Goal: Task Accomplishment & Management: Manage account settings

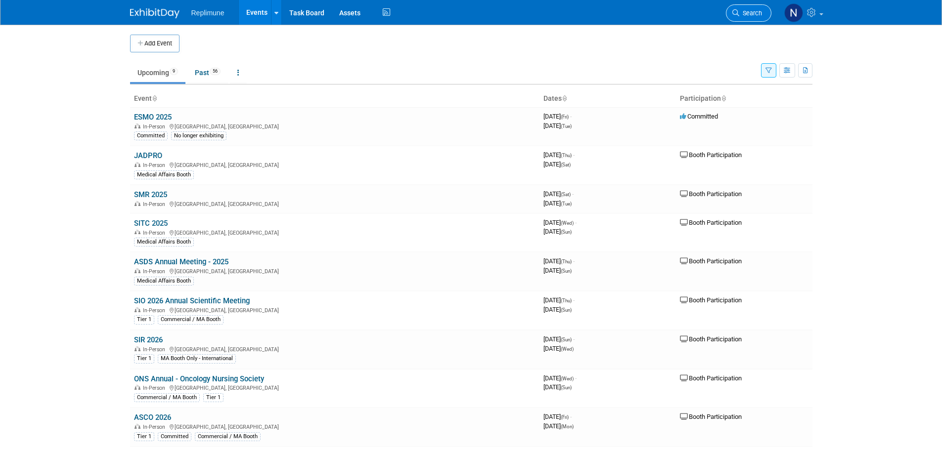
click at [757, 16] on span "Search" at bounding box center [750, 12] width 23 height 7
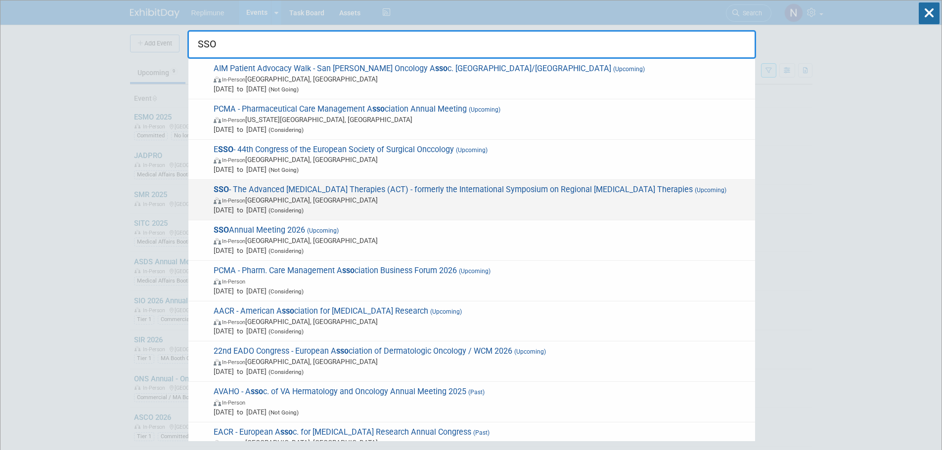
type input "SSO"
click at [269, 190] on span "SSO - The Advanced [MEDICAL_DATA] Therapies (ACT) - formerly the International …" at bounding box center [480, 200] width 539 height 30
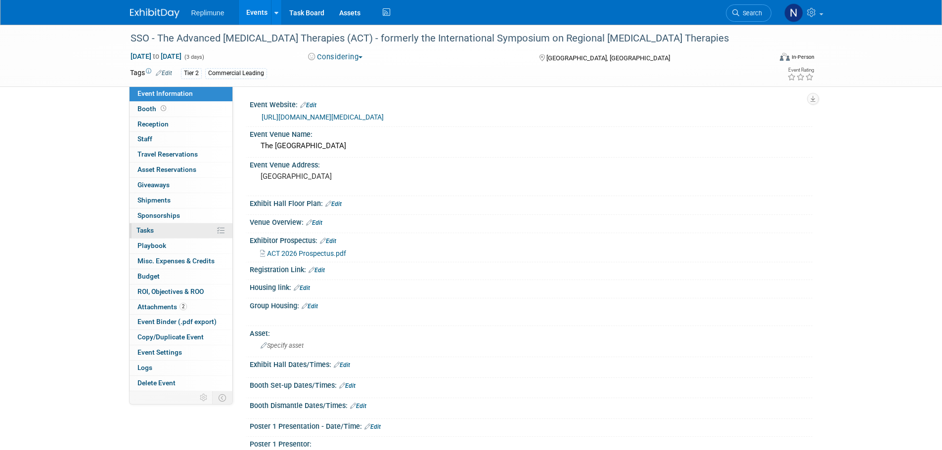
click at [146, 228] on span "Tasks 0%" at bounding box center [144, 230] width 17 height 8
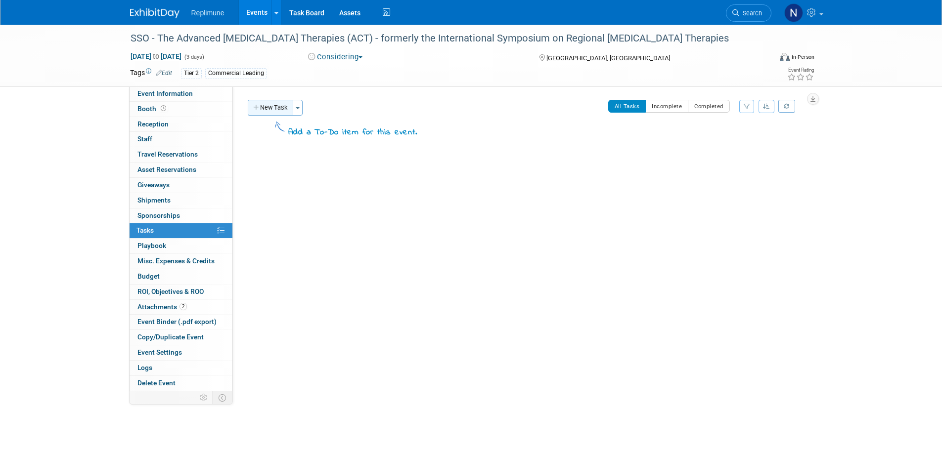
click at [273, 107] on button "New Task" at bounding box center [270, 108] width 45 height 16
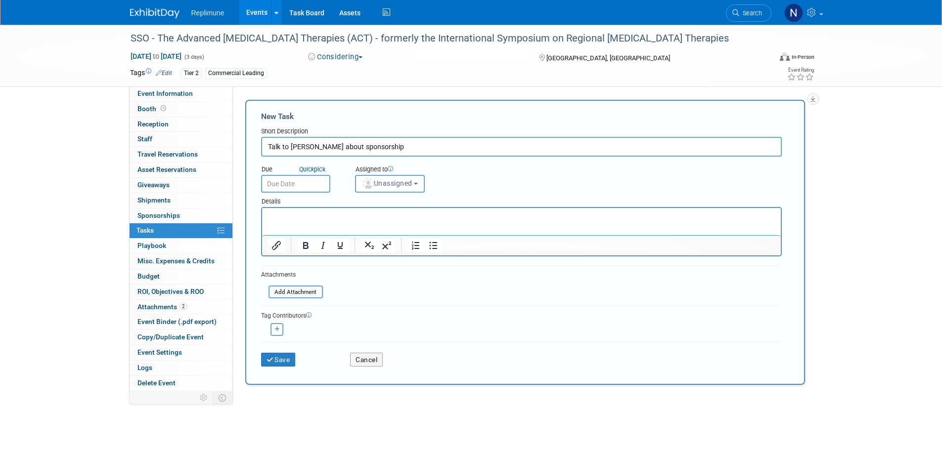
type input "Talk to Suneel about sponsorship"
click at [312, 181] on input "text" at bounding box center [295, 184] width 69 height 18
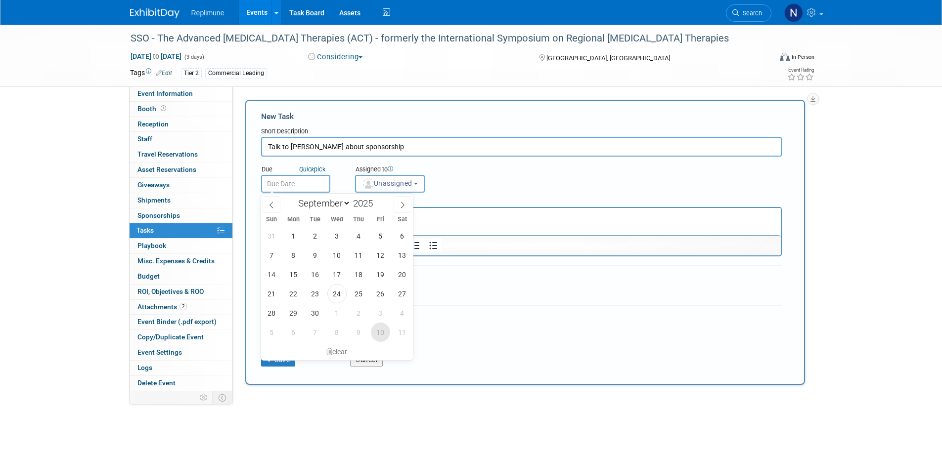
click at [383, 330] on span "10" at bounding box center [380, 332] width 19 height 19
type input "Oct 10, 2025"
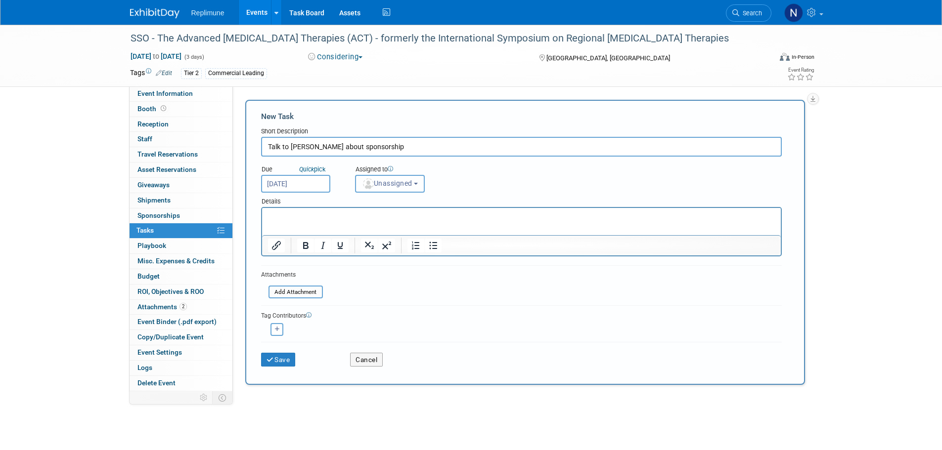
click at [417, 188] on button "Unassigned" at bounding box center [390, 184] width 70 height 18
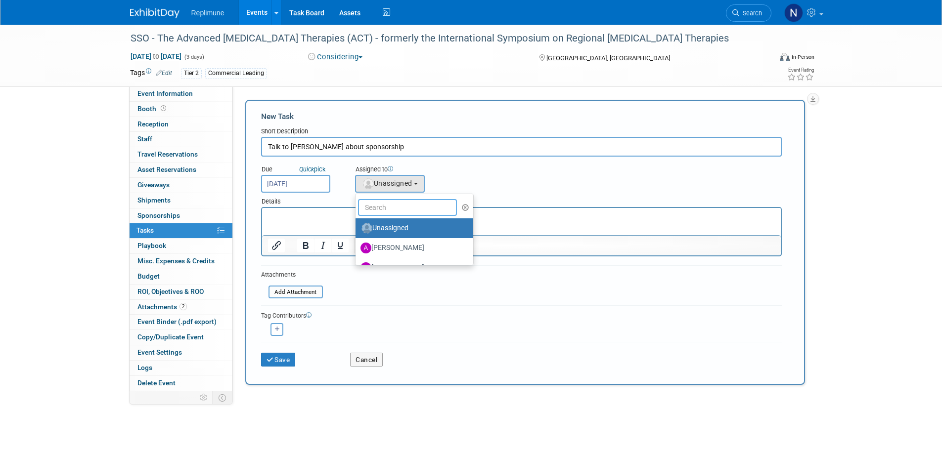
click at [407, 210] on input "text" at bounding box center [407, 207] width 99 height 17
type input "[PERSON_NAME]"
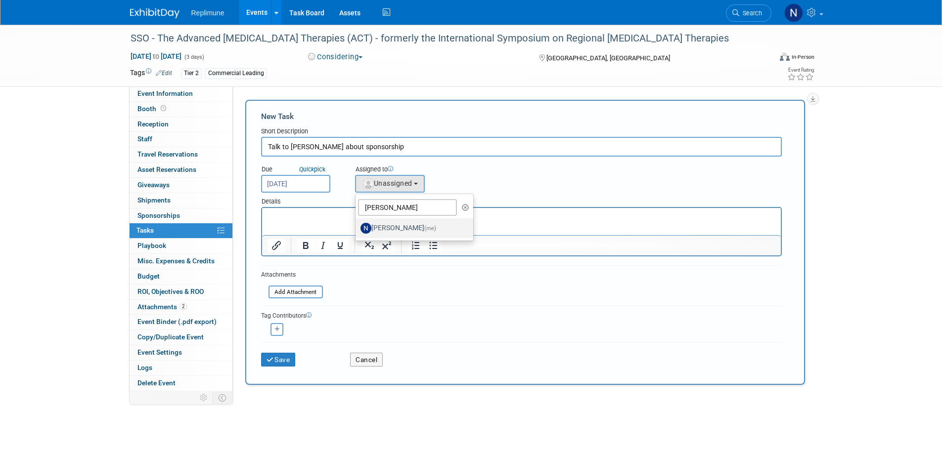
click at [402, 229] on label "Nicole Schaeffner (me)" at bounding box center [411, 228] width 103 height 16
click at [357, 229] on input "Nicole Schaeffner (me)" at bounding box center [353, 227] width 6 height 6
select select "ac887367-ed62-4216-a2e2-0a03cef3d40b"
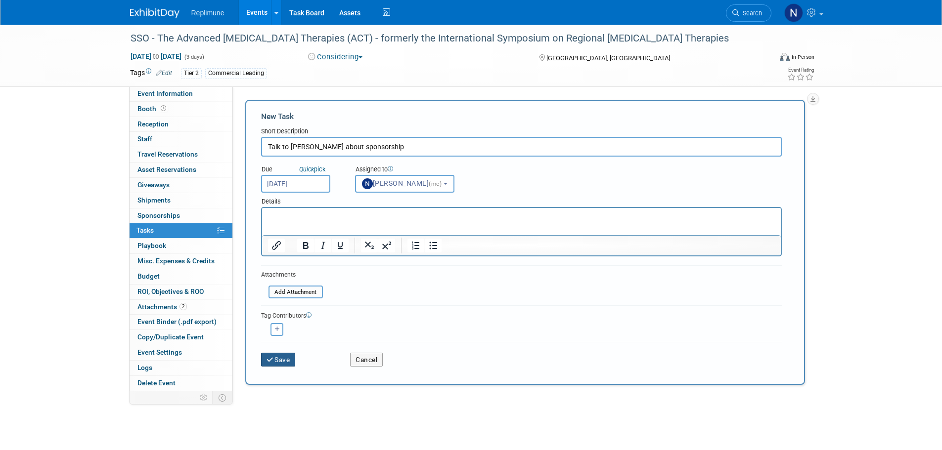
click at [273, 357] on icon "submit" at bounding box center [270, 360] width 8 height 7
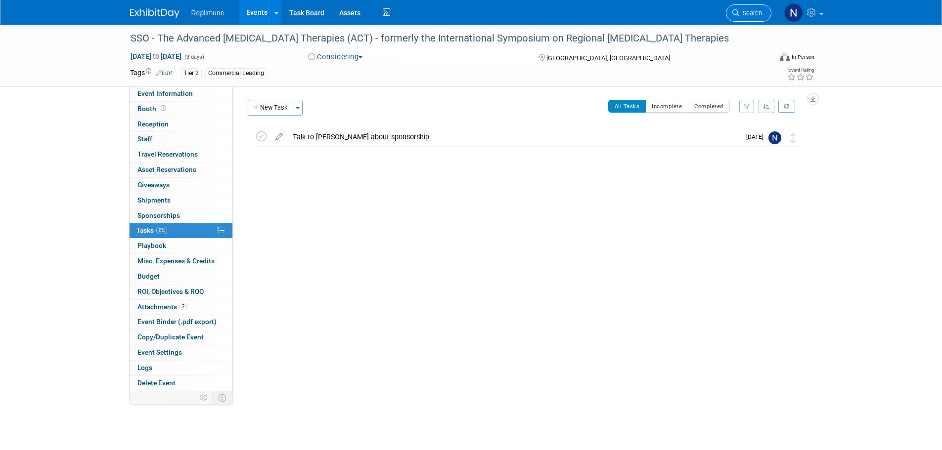
click at [751, 19] on link "Search" at bounding box center [748, 12] width 45 height 17
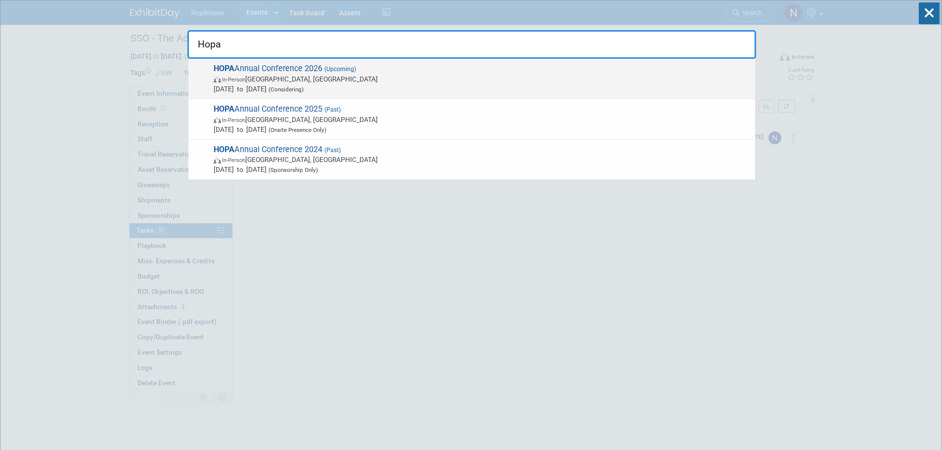
type input "Hopa"
click at [278, 81] on span "In-Person New Orleans, LA" at bounding box center [482, 79] width 536 height 10
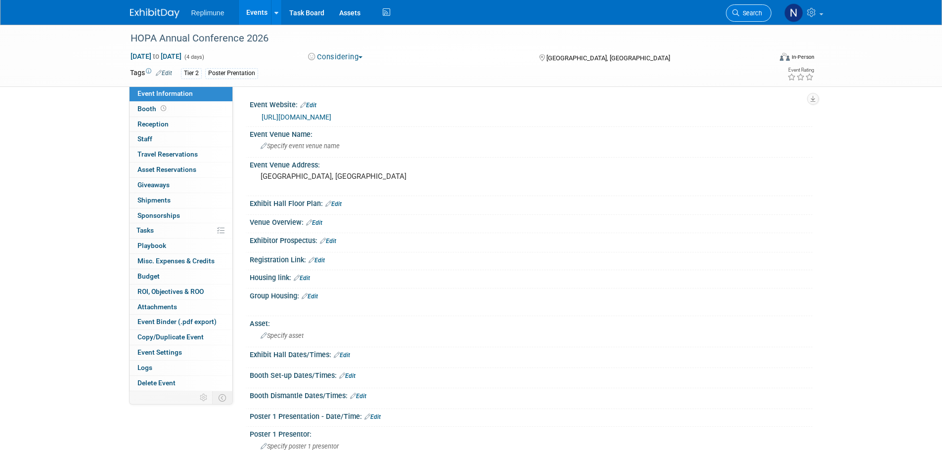
click at [746, 12] on span "Search" at bounding box center [750, 12] width 23 height 7
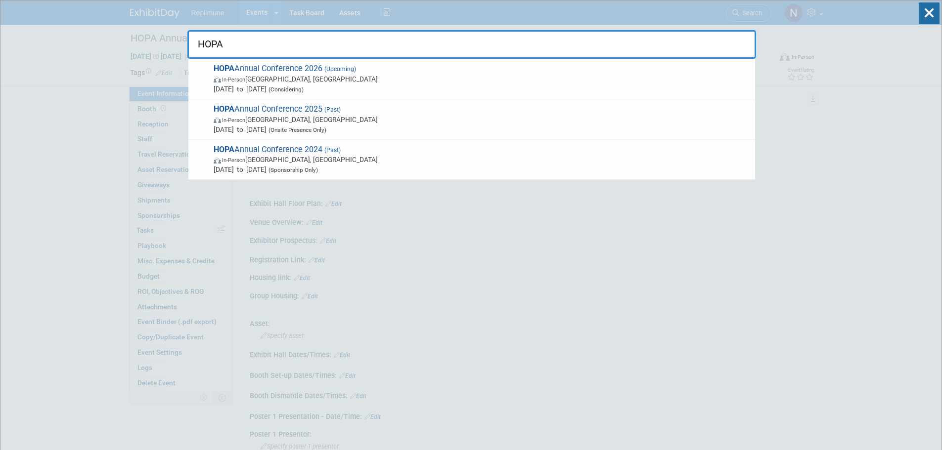
click at [235, 44] on input "HOPA" at bounding box center [471, 44] width 568 height 29
type input "HOPA"
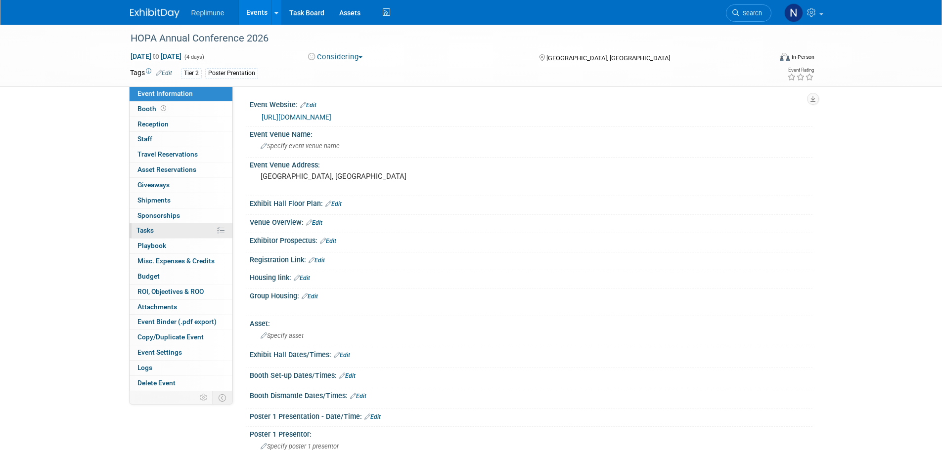
click at [146, 232] on span "Tasks 0%" at bounding box center [144, 230] width 17 height 8
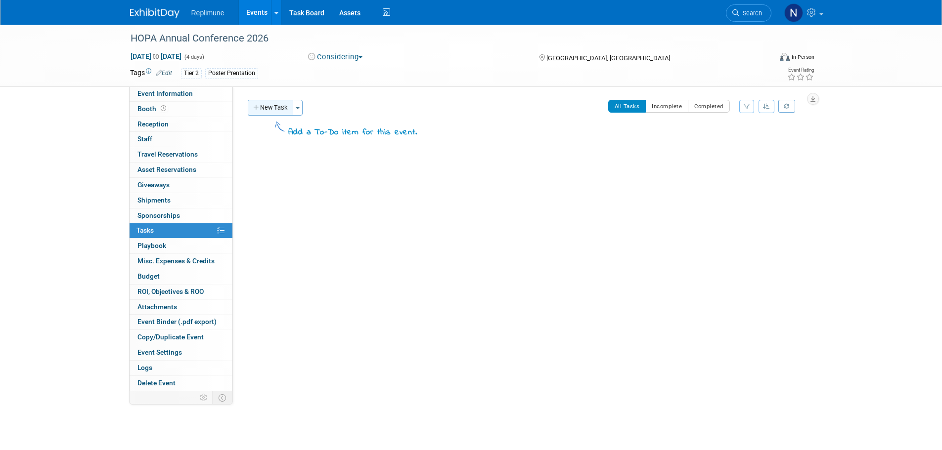
click at [277, 110] on button "New Task" at bounding box center [270, 108] width 45 height 16
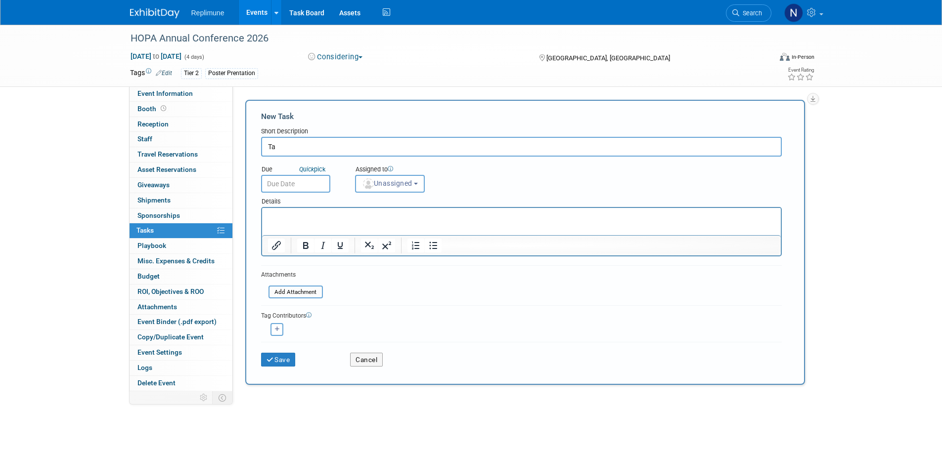
type input "T"
type input "Confirm we are just attending"
click at [294, 186] on input "text" at bounding box center [295, 184] width 69 height 18
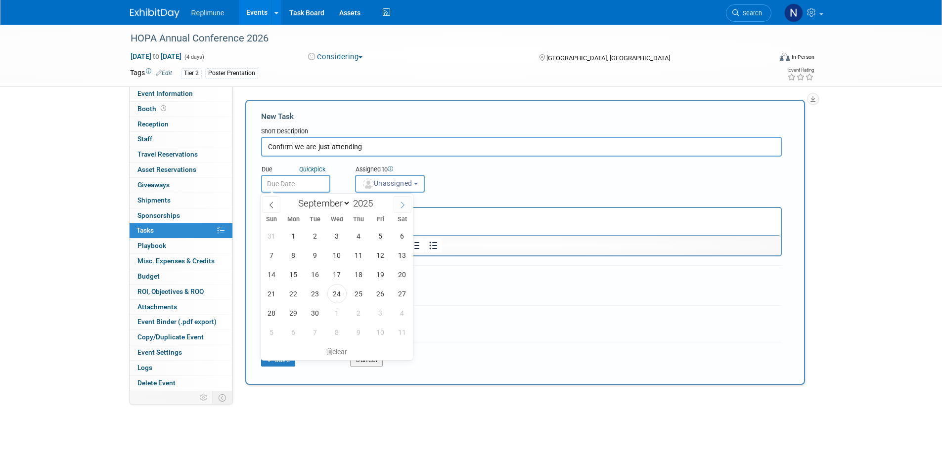
click at [401, 203] on icon at bounding box center [402, 205] width 7 height 7
select select "9"
click at [386, 272] on span "17" at bounding box center [380, 274] width 19 height 19
type input "Oct 17, 2025"
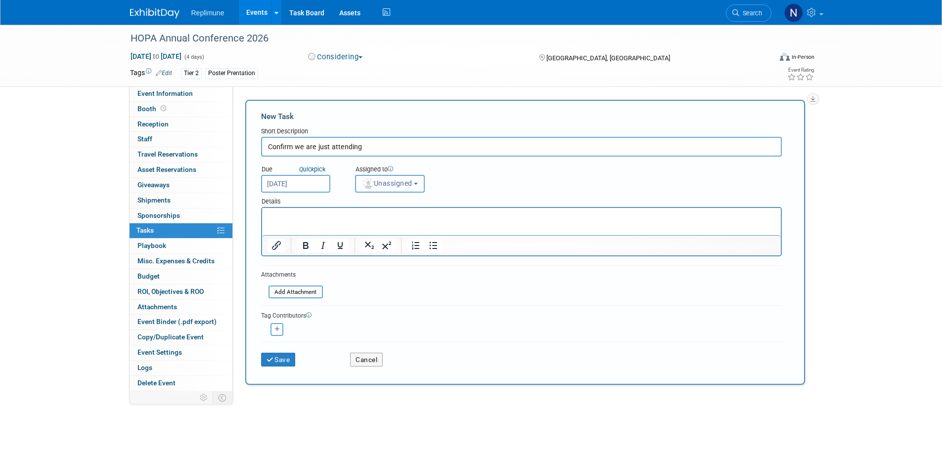
click at [402, 190] on button "Unassigned" at bounding box center [390, 184] width 70 height 18
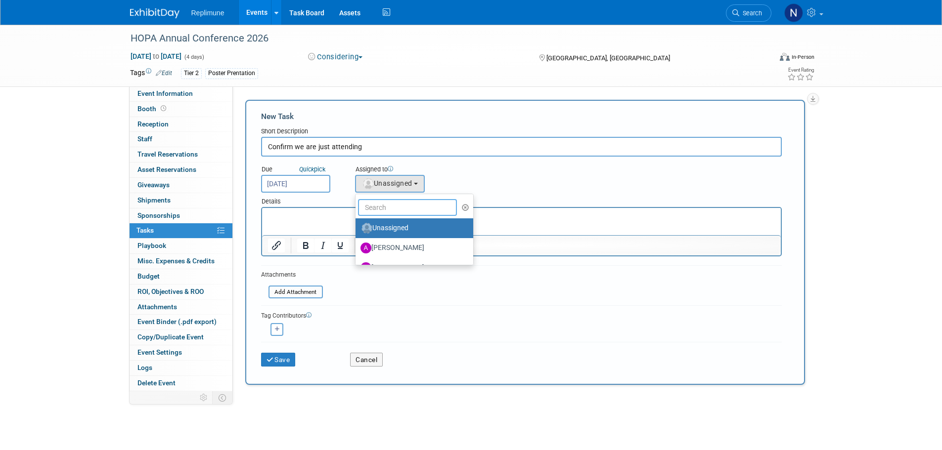
click at [396, 213] on input "text" at bounding box center [407, 207] width 99 height 17
type input "Nicole"
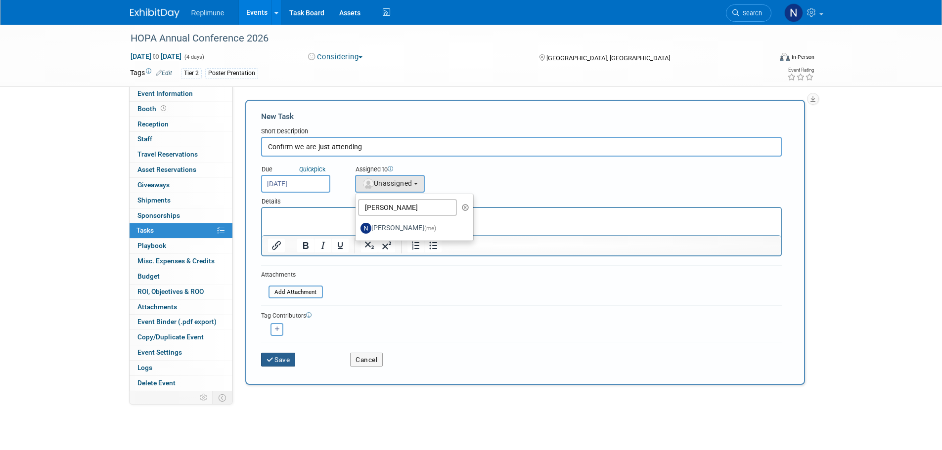
click at [282, 363] on button "Save" at bounding box center [278, 360] width 35 height 14
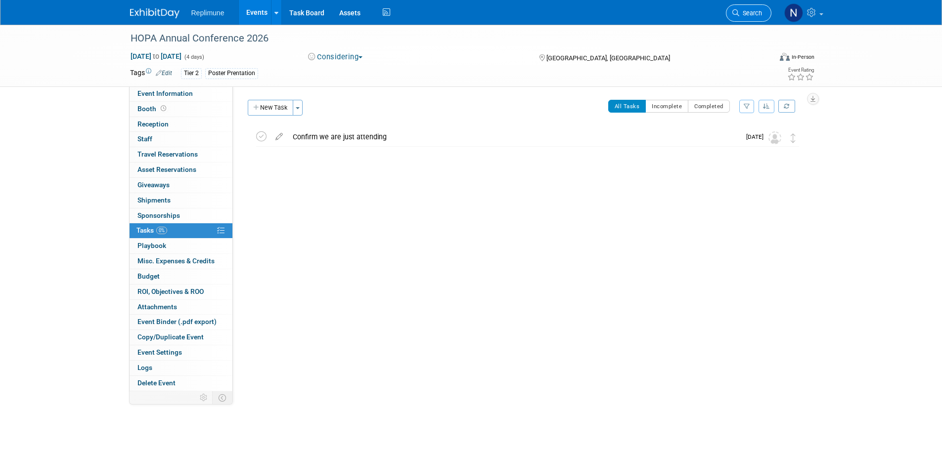
click at [748, 14] on span "Search" at bounding box center [750, 12] width 23 height 7
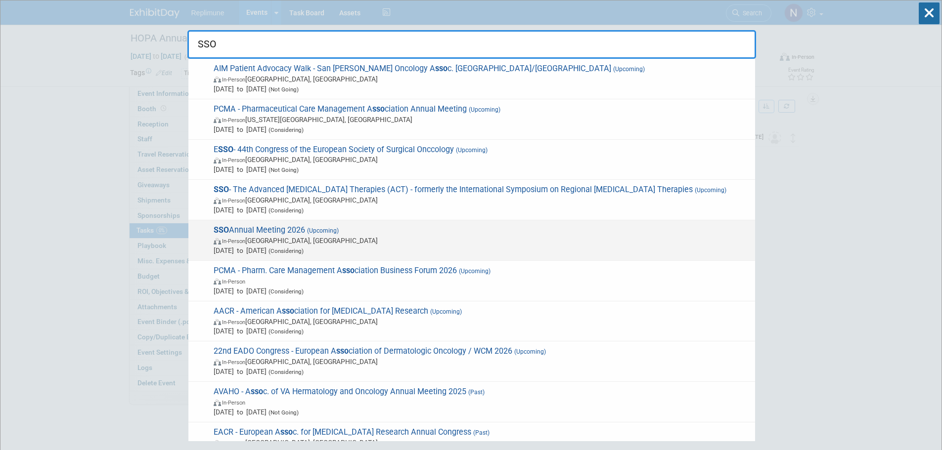
type input "SSO"
click at [282, 226] on span "SSO Annual Meeting 2026 (Upcoming) In-Person Phoenix, AZ Mar 5, 2026 to Mar 7, …" at bounding box center [480, 240] width 539 height 30
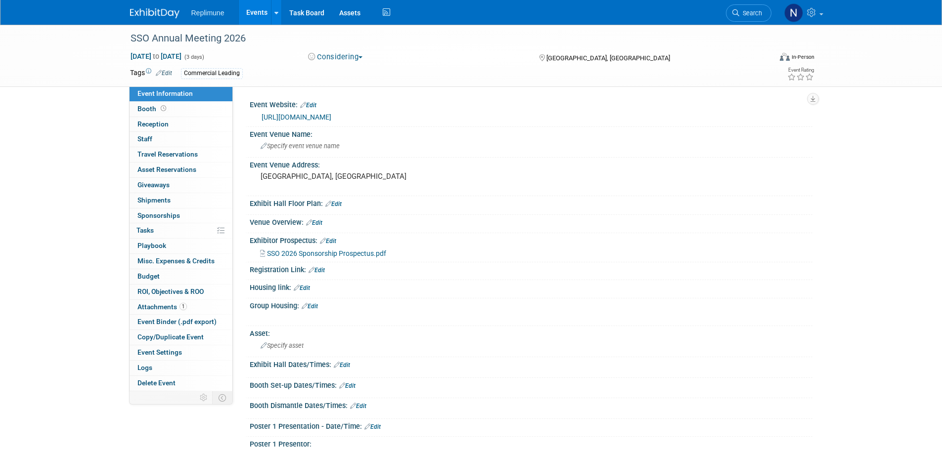
click at [209, 75] on div "Commercial Leading" at bounding box center [212, 73] width 62 height 10
click at [165, 71] on link "Edit" at bounding box center [164, 73] width 16 height 7
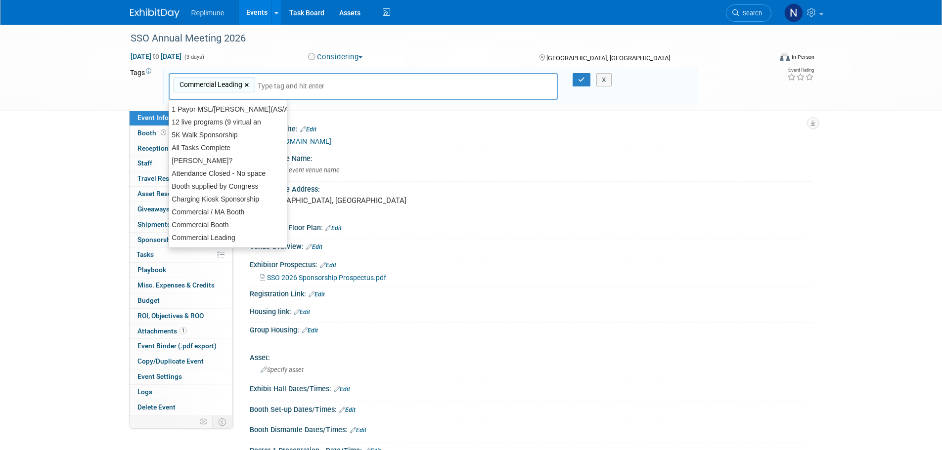
click at [246, 84] on link "×" at bounding box center [248, 85] width 6 height 11
click at [585, 81] on button "button" at bounding box center [581, 80] width 18 height 14
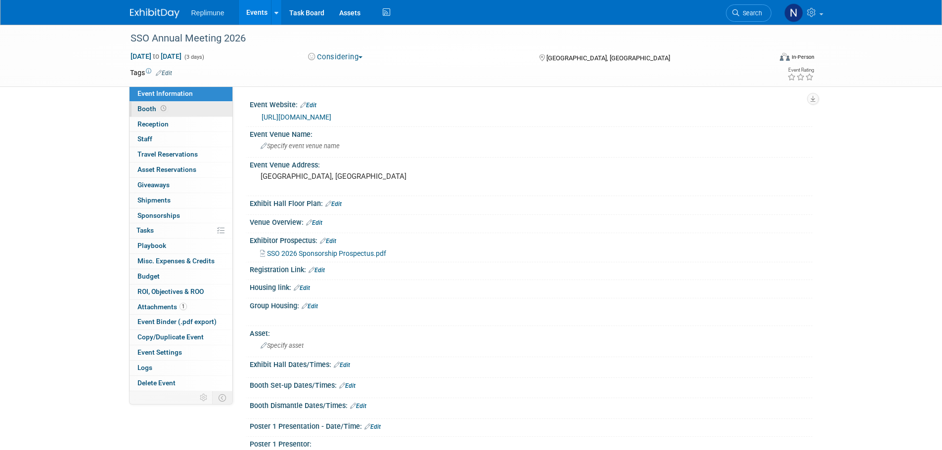
click at [143, 108] on span "Booth" at bounding box center [152, 109] width 31 height 8
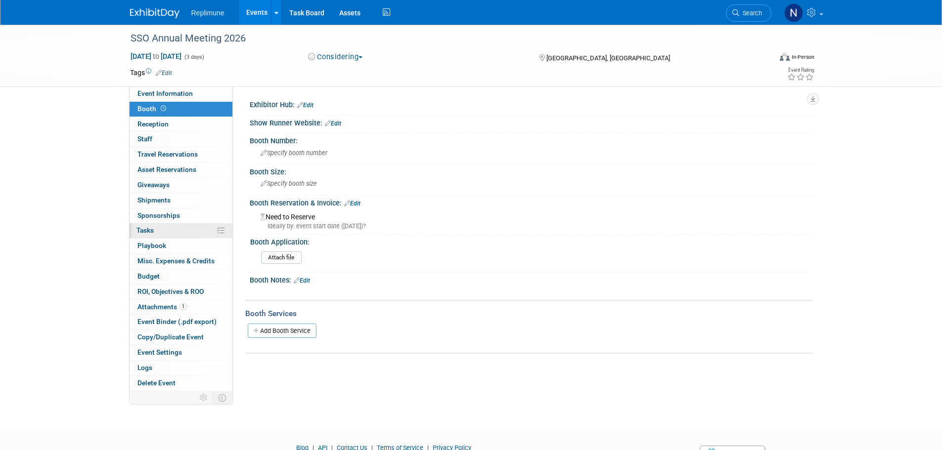
click at [148, 225] on link "0% Tasks 0%" at bounding box center [180, 230] width 103 height 15
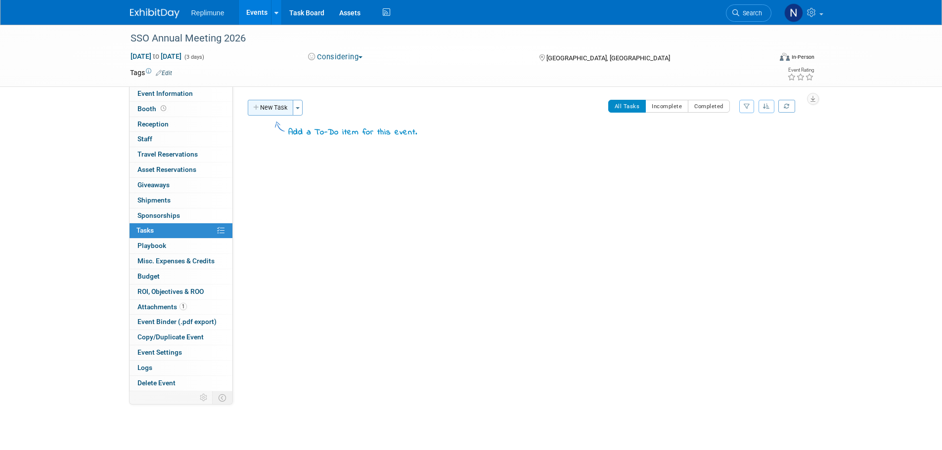
click at [268, 111] on button "New Task" at bounding box center [270, 108] width 45 height 16
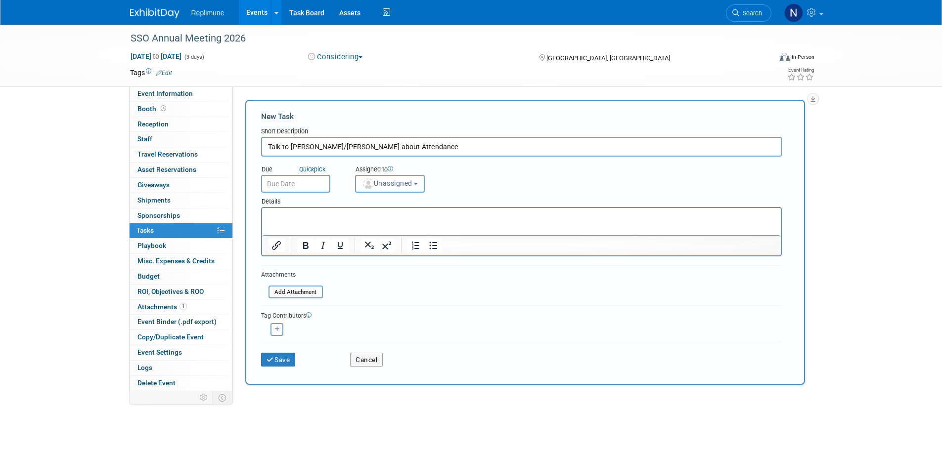
type input "Talk to Suneel/Erin about Attendance"
click at [293, 190] on input "text" at bounding box center [295, 184] width 69 height 18
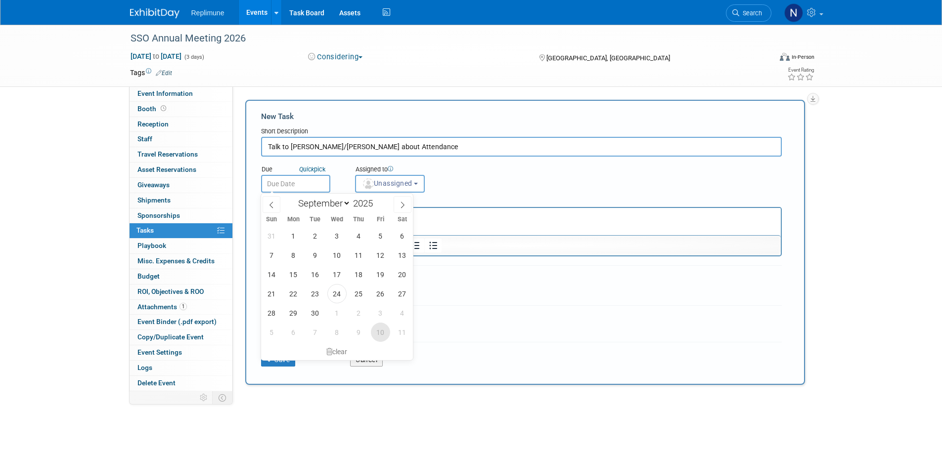
click at [380, 332] on span "10" at bounding box center [380, 332] width 19 height 19
type input "Oct 10, 2025"
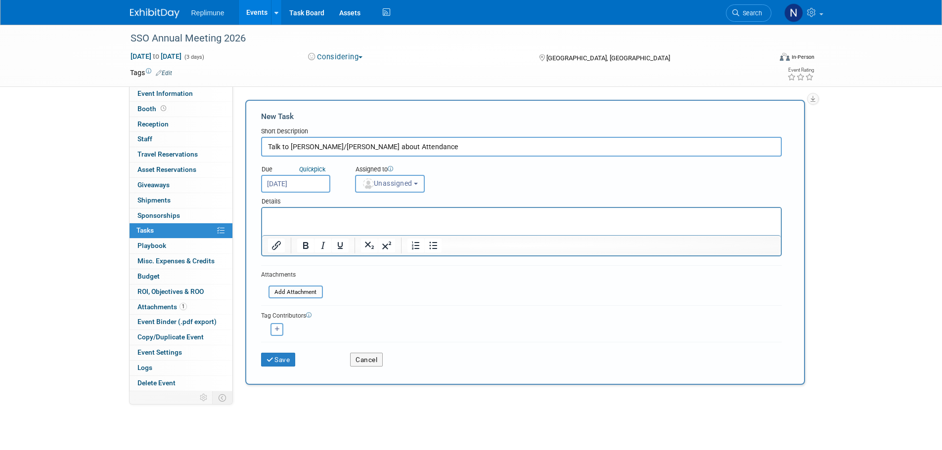
click at [382, 186] on span "Unassigned" at bounding box center [387, 183] width 50 height 8
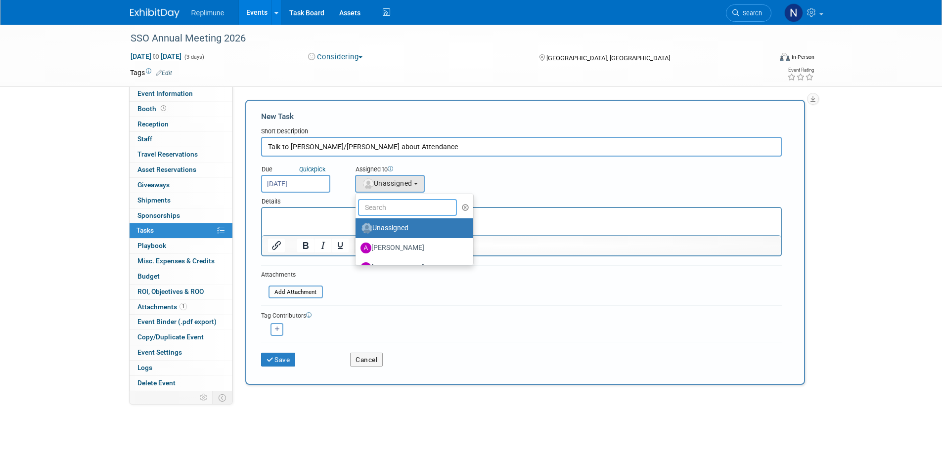
click at [394, 208] on input "text" at bounding box center [407, 207] width 99 height 17
type input "[PERSON_NAME]"
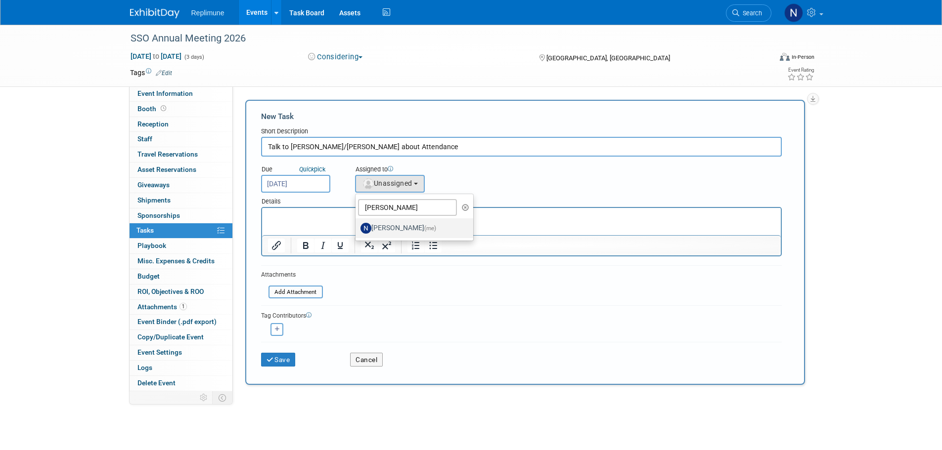
click at [418, 226] on label "Nicole Schaeffner (me)" at bounding box center [411, 228] width 103 height 16
click at [357, 226] on input "Nicole Schaeffner (me)" at bounding box center [353, 227] width 6 height 6
select select "ac887367-ed62-4216-a2e2-0a03cef3d40b"
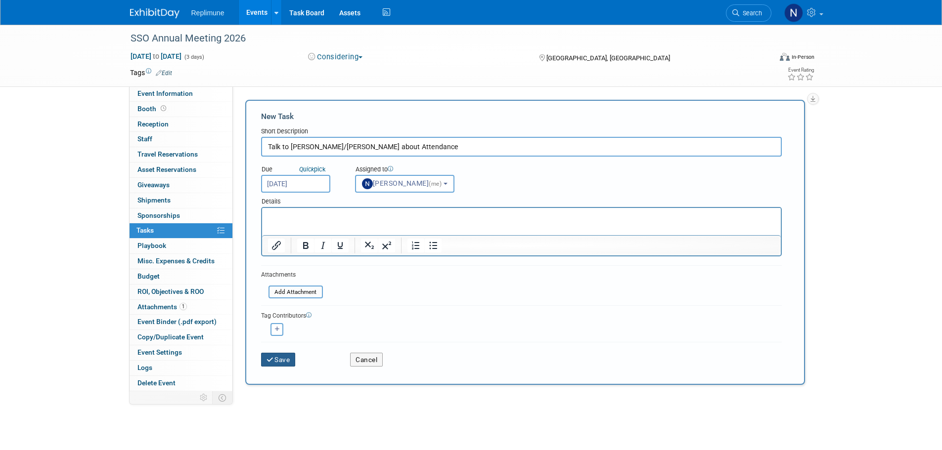
click at [282, 360] on button "Save" at bounding box center [278, 360] width 35 height 14
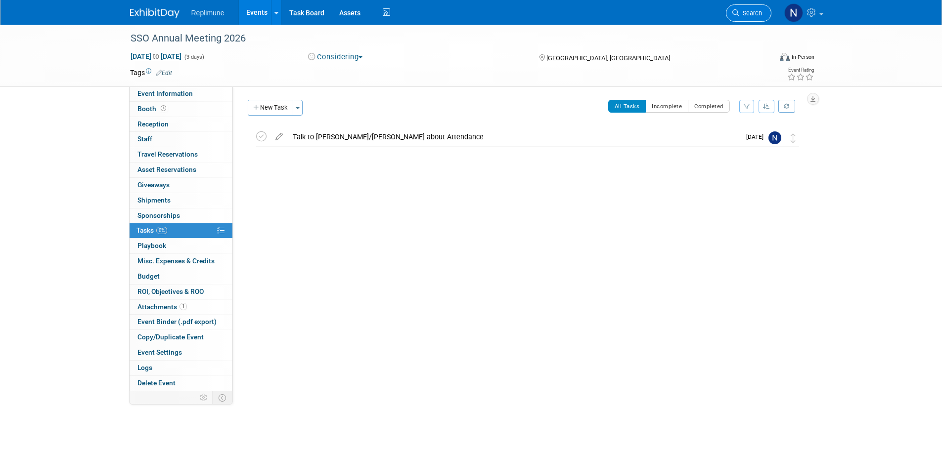
click at [751, 14] on span "Search" at bounding box center [750, 12] width 23 height 7
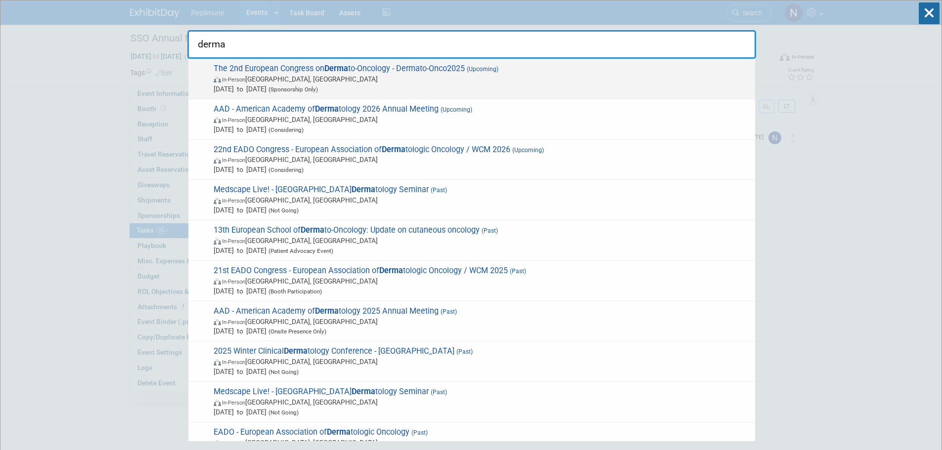
type input "derma"
click at [220, 74] on span "The 2nd European Congress on Derma to-Oncology - Dermato-Onco2025 (Upcoming) In…" at bounding box center [480, 79] width 539 height 30
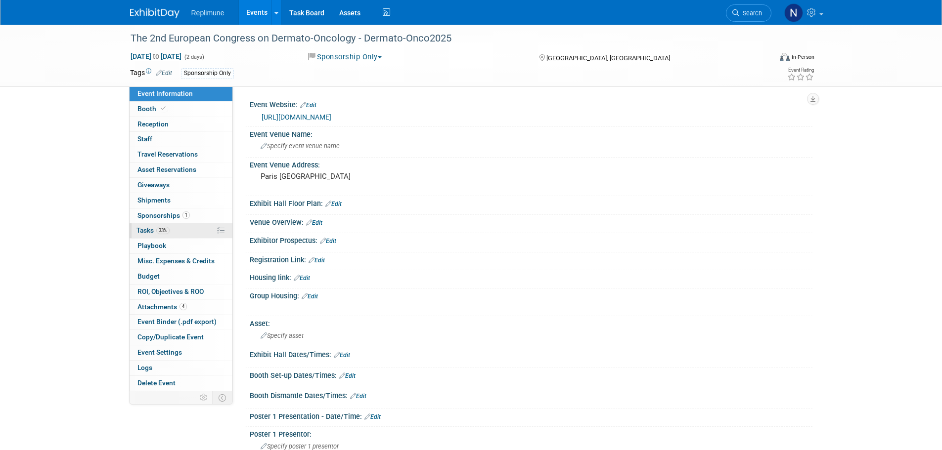
click at [144, 232] on span "Tasks 33%" at bounding box center [152, 230] width 33 height 8
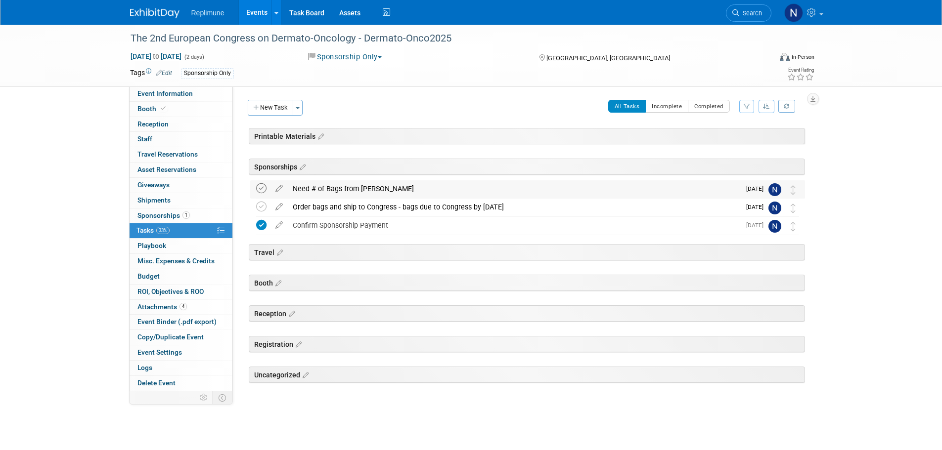
click at [259, 188] on icon at bounding box center [261, 188] width 10 height 10
click at [279, 206] on icon at bounding box center [278, 205] width 17 height 12
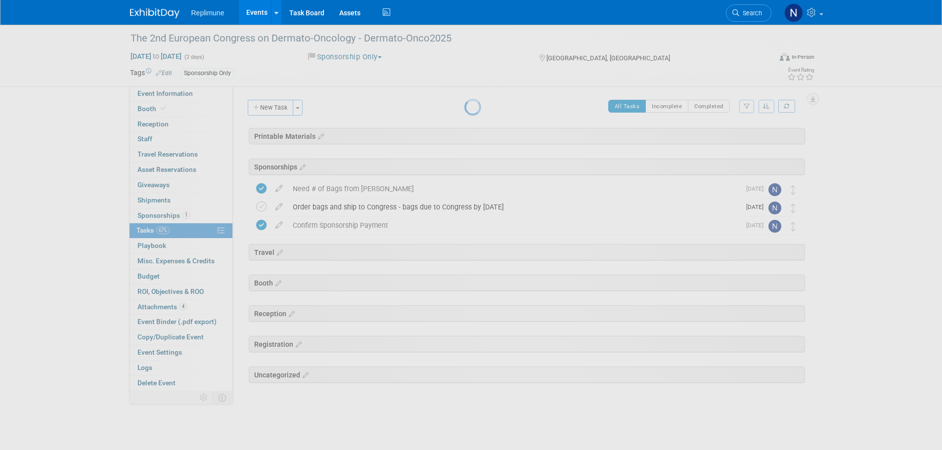
select select "8"
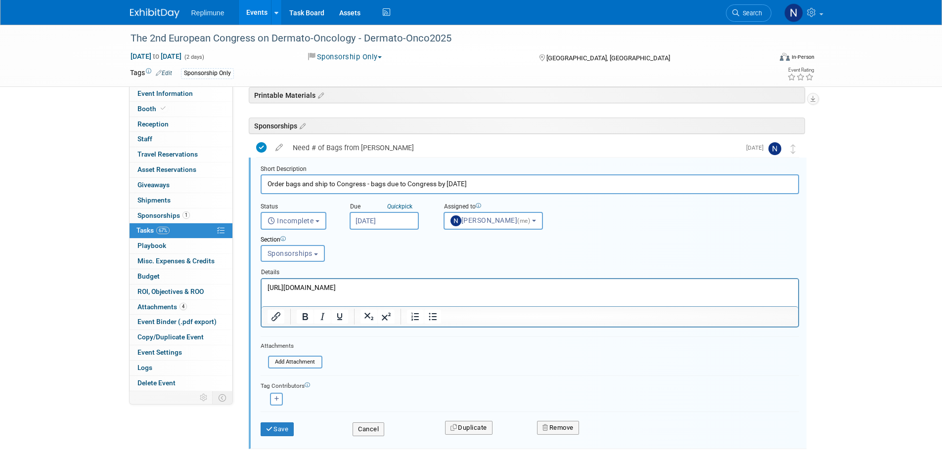
scroll to position [54, 0]
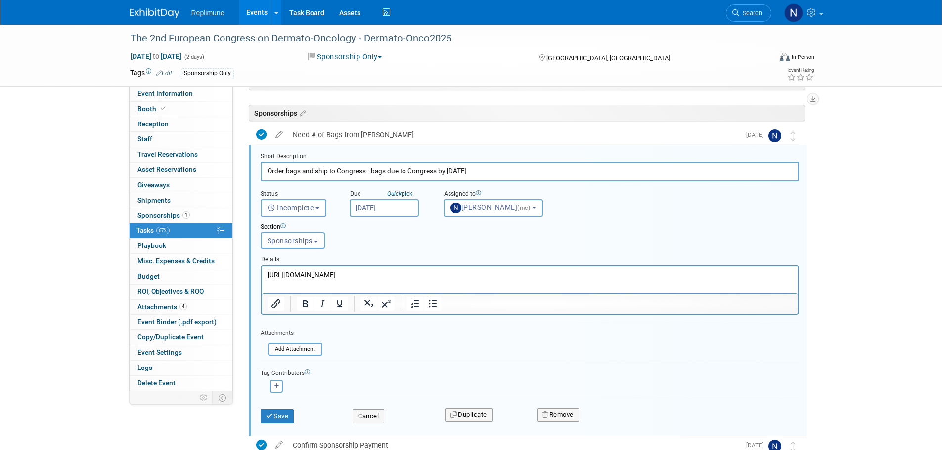
click at [388, 204] on input "[DATE]" at bounding box center [383, 208] width 69 height 18
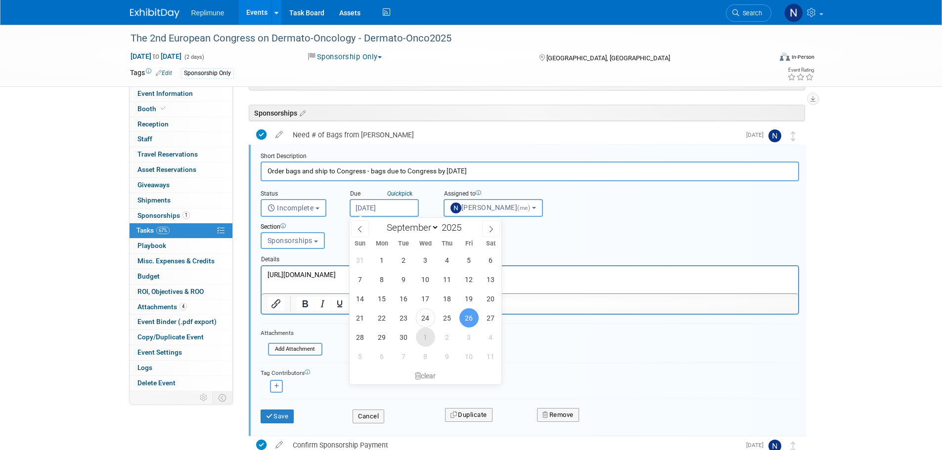
click at [426, 340] on span "1" at bounding box center [425, 337] width 19 height 19
type input "[DATE]"
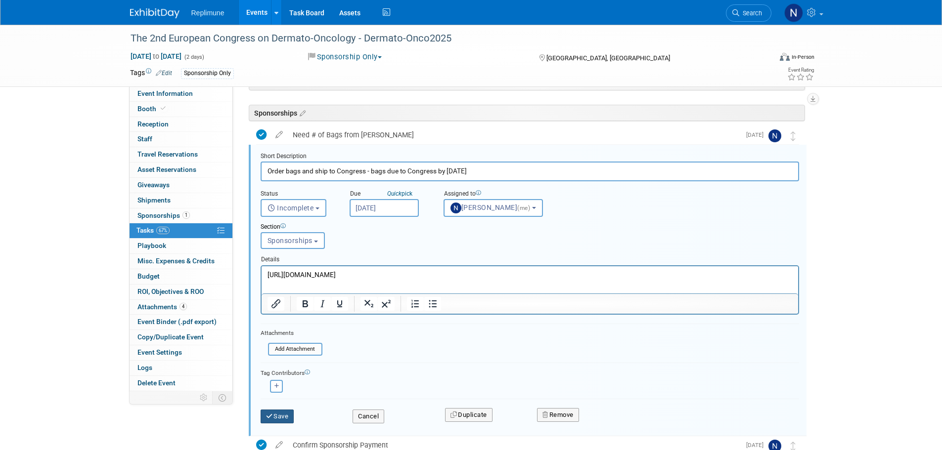
click at [268, 415] on icon "submit" at bounding box center [270, 416] width 8 height 6
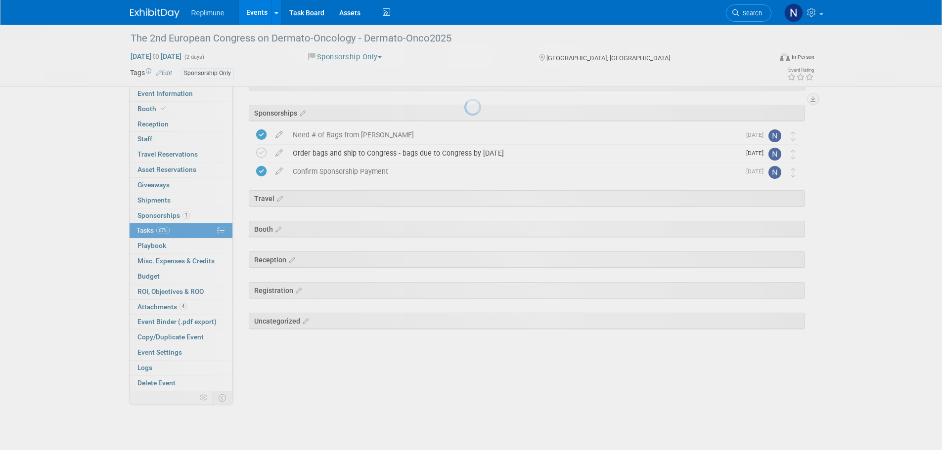
scroll to position [0, 0]
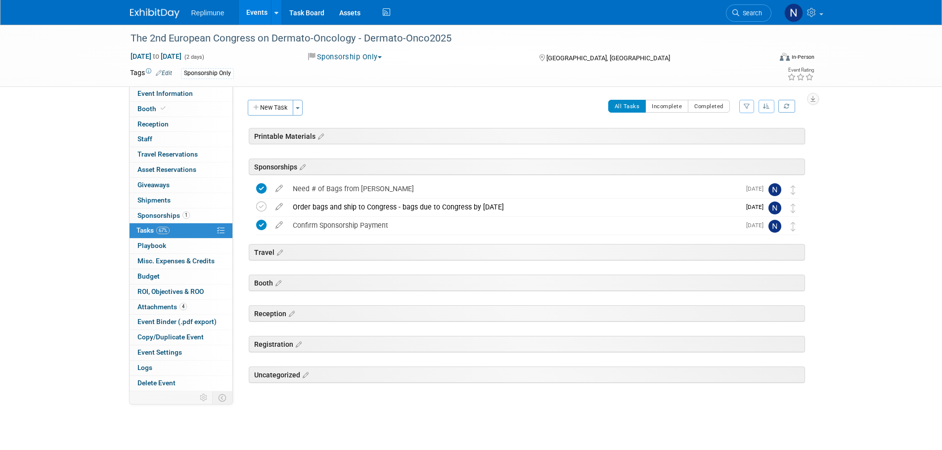
click at [257, 6] on link "Events" at bounding box center [257, 12] width 36 height 25
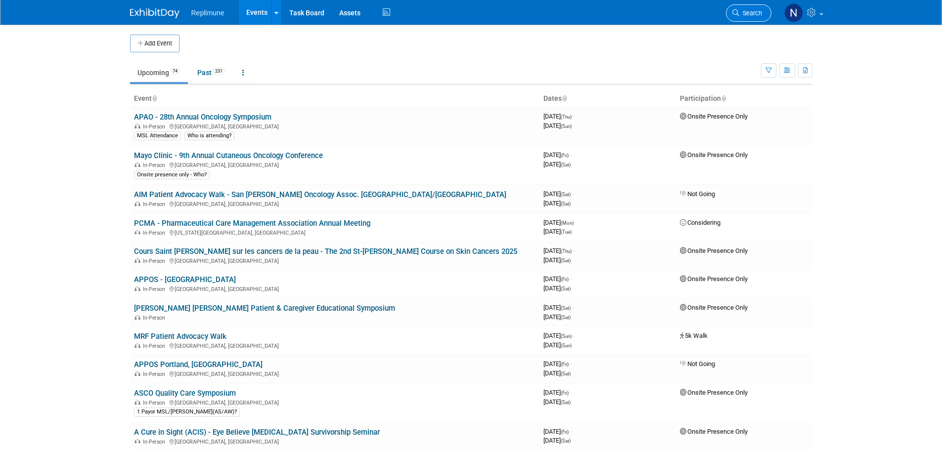
click at [734, 14] on icon at bounding box center [735, 12] width 7 height 7
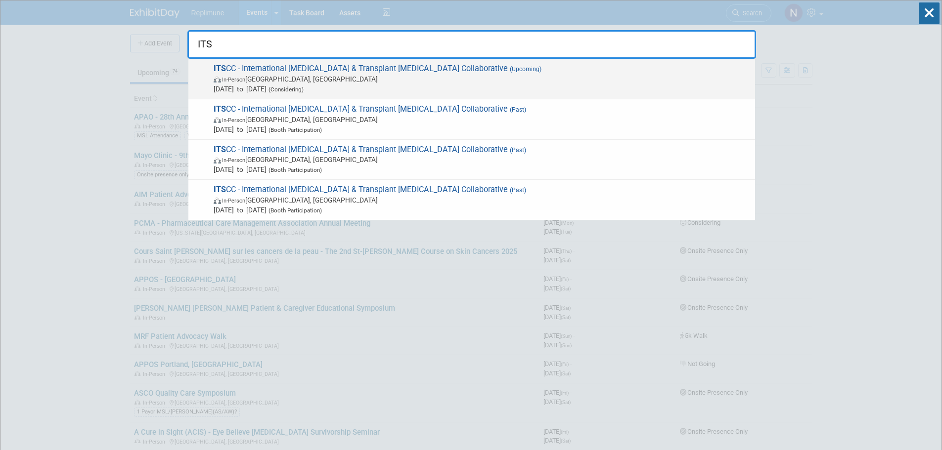
type input "ITS"
click at [276, 79] on span "In-Person Denver, CO" at bounding box center [482, 79] width 536 height 10
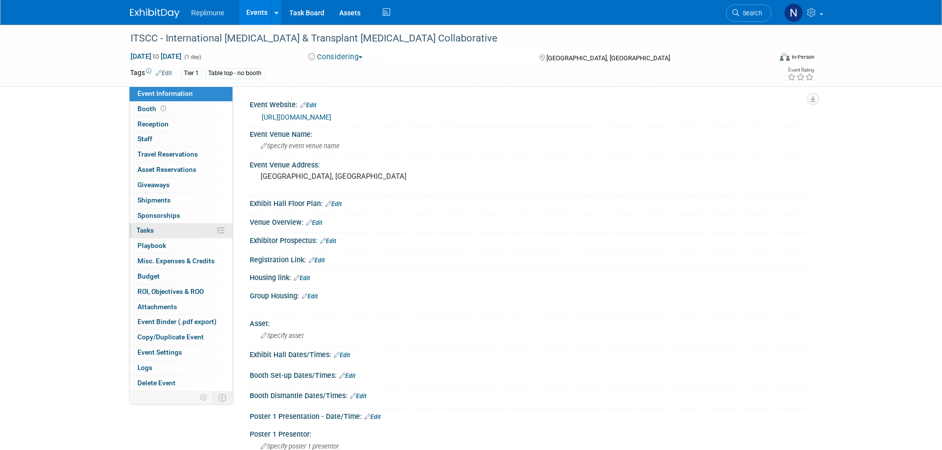
click at [147, 228] on span "Tasks 0%" at bounding box center [144, 230] width 17 height 8
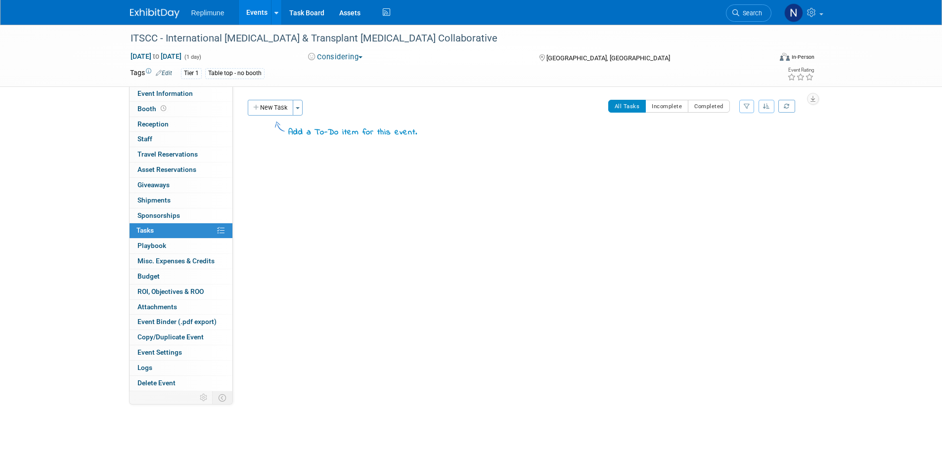
click at [276, 108] on button "New Task" at bounding box center [270, 108] width 45 height 16
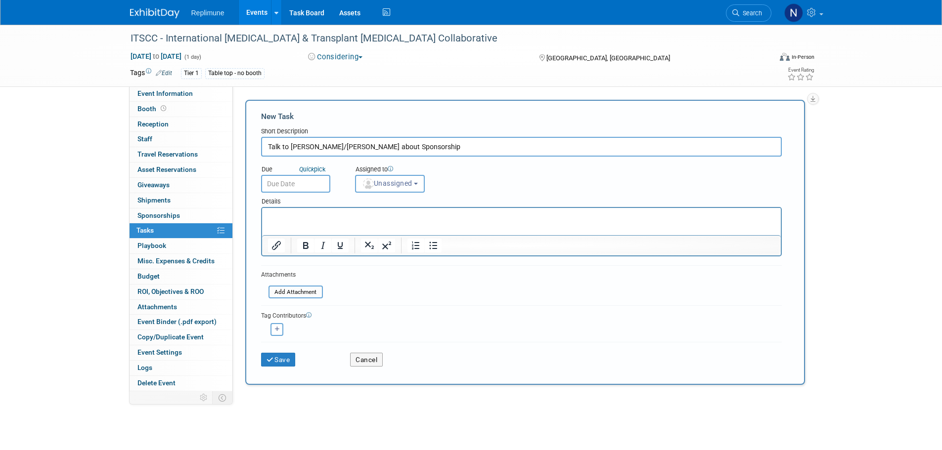
type input "Talk to Suneel/Erin about Sponsorship"
click at [295, 189] on input "text" at bounding box center [295, 184] width 69 height 18
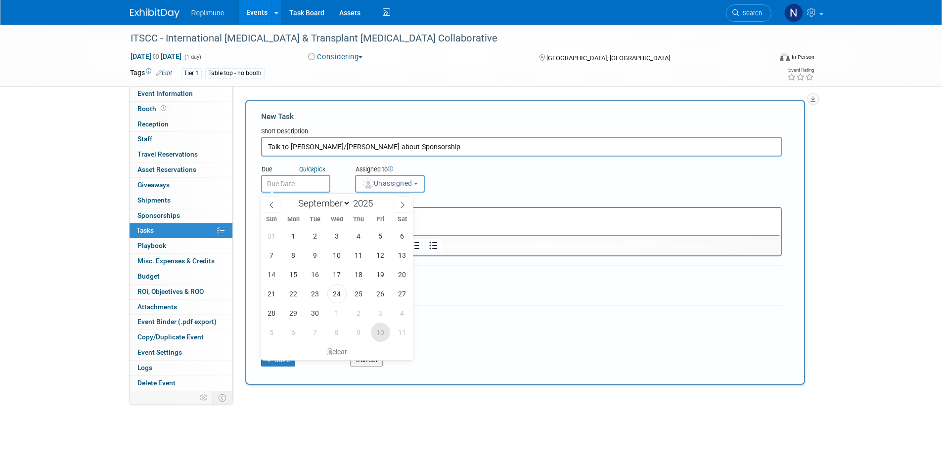
click at [379, 331] on span "10" at bounding box center [380, 332] width 19 height 19
type input "Oct 10, 2025"
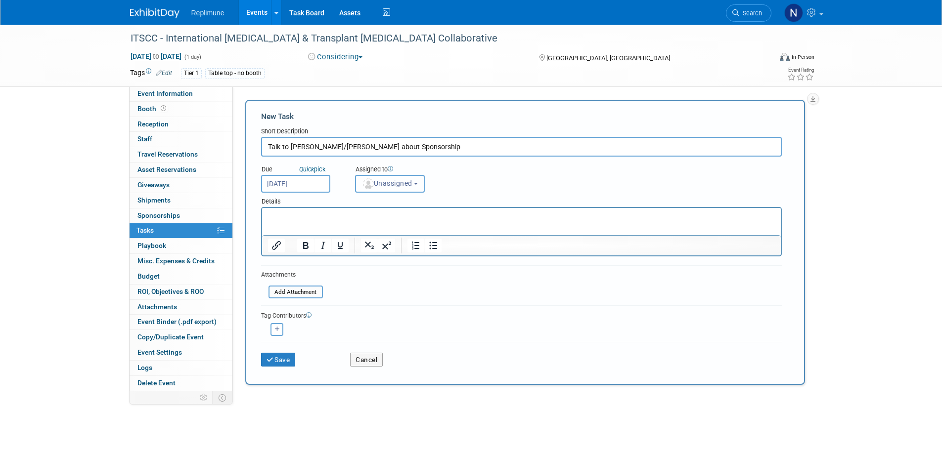
click at [397, 178] on button "Unassigned" at bounding box center [390, 184] width 70 height 18
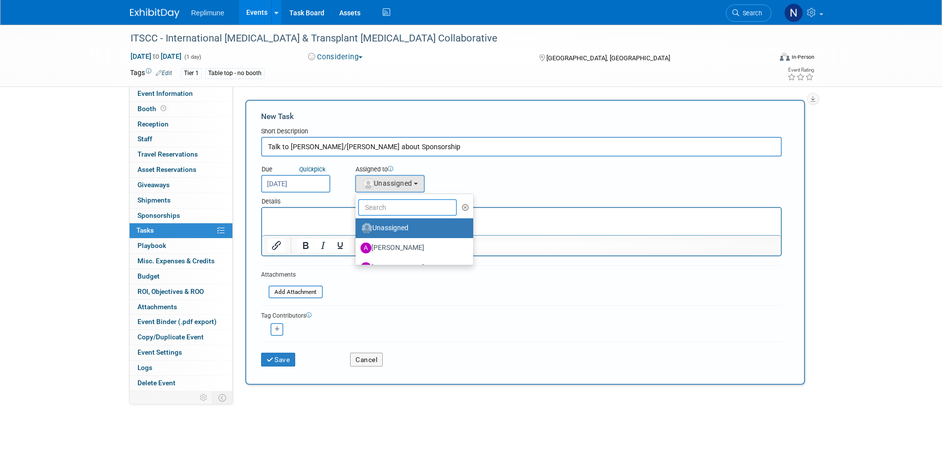
click at [391, 210] on input "text" at bounding box center [407, 207] width 99 height 17
type input "Nicole"
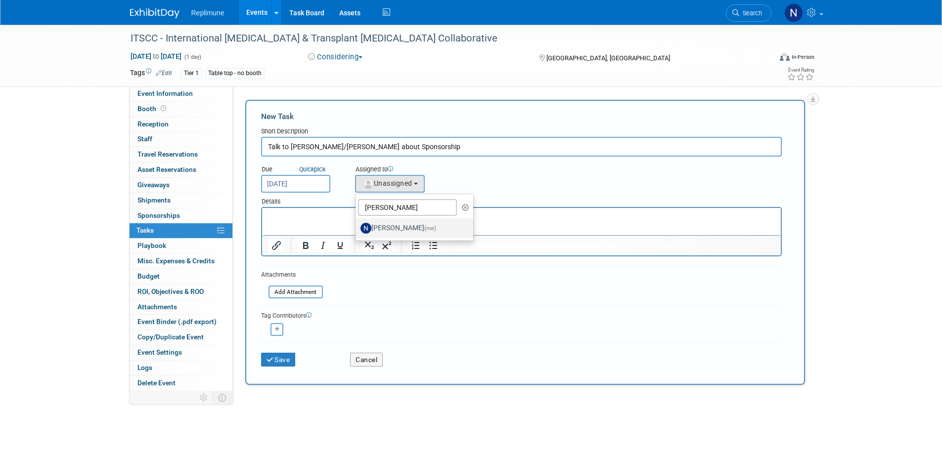
click at [426, 233] on label "Nicole Schaeffner (me)" at bounding box center [411, 228] width 103 height 16
click at [357, 230] on input "Nicole Schaeffner (me)" at bounding box center [353, 227] width 6 height 6
select select "ac887367-ed62-4216-a2e2-0a03cef3d40b"
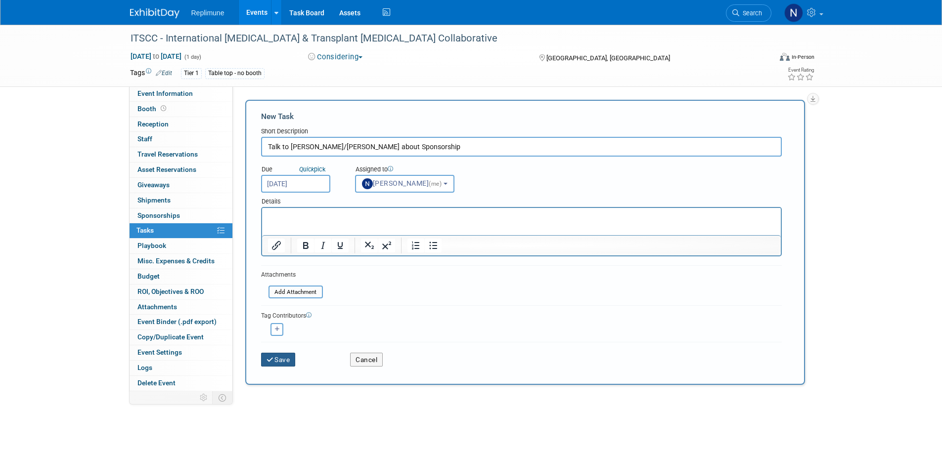
click at [280, 361] on button "Save" at bounding box center [278, 360] width 35 height 14
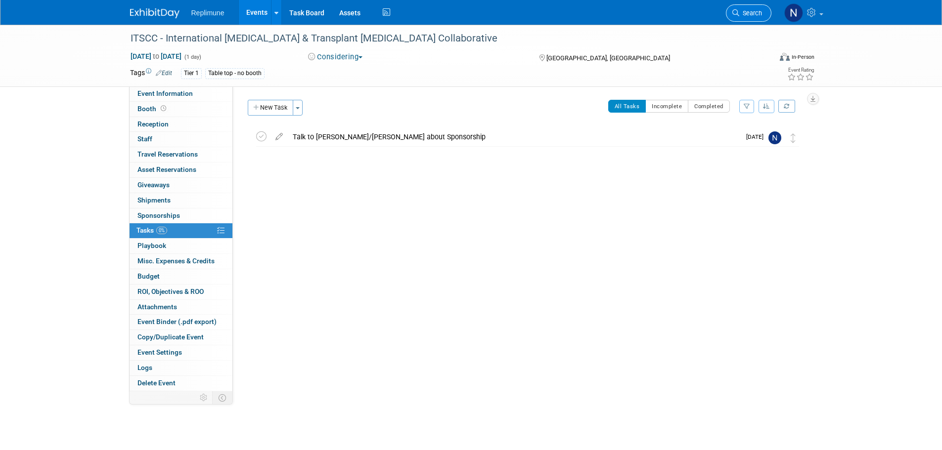
click at [743, 15] on span "Search" at bounding box center [750, 12] width 23 height 7
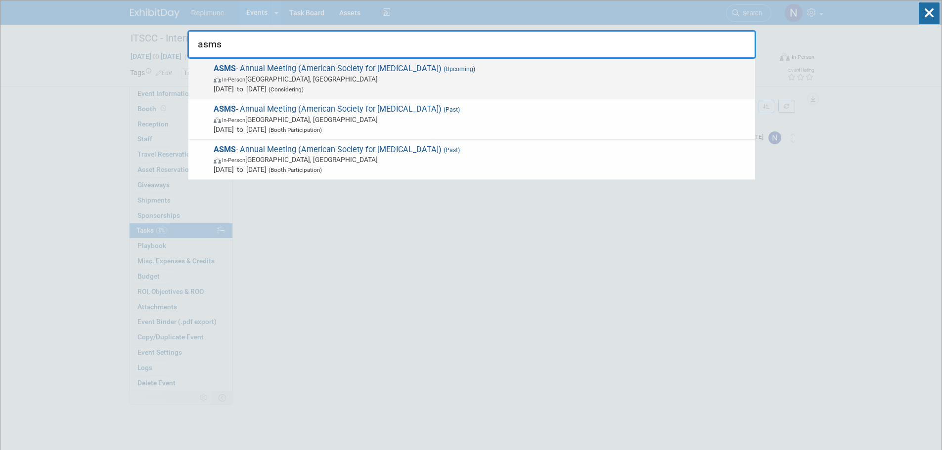
type input "asms"
click at [265, 74] on span "ASMS - Annual Meeting (American Society for MOHS Surgery) (Upcoming) In-Person …" at bounding box center [480, 79] width 539 height 30
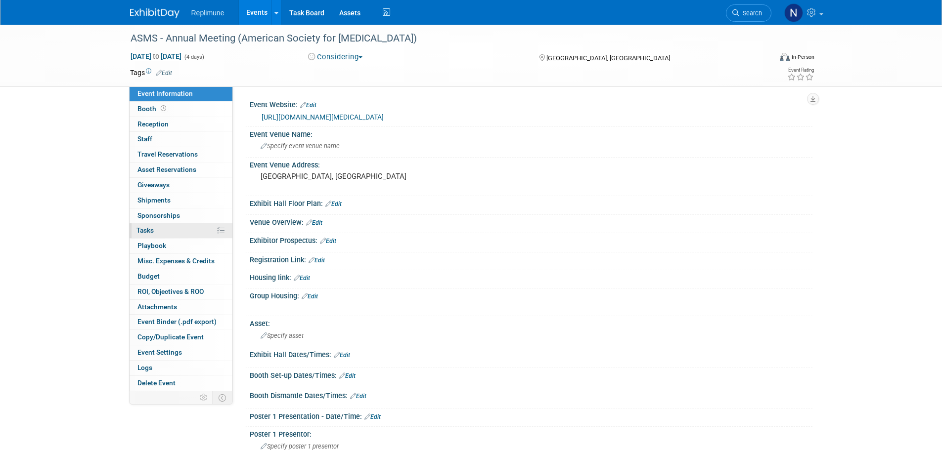
click at [147, 230] on span "Tasks 0%" at bounding box center [144, 230] width 17 height 8
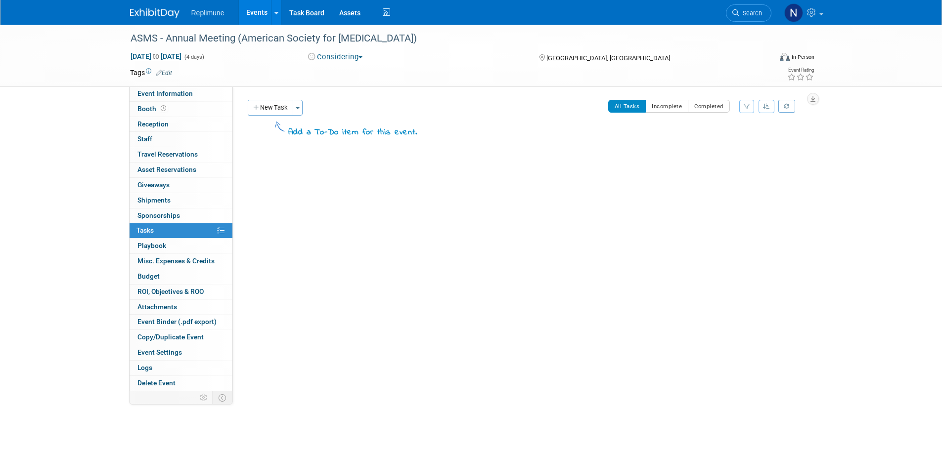
click at [271, 107] on button "New Task" at bounding box center [270, 108] width 45 height 16
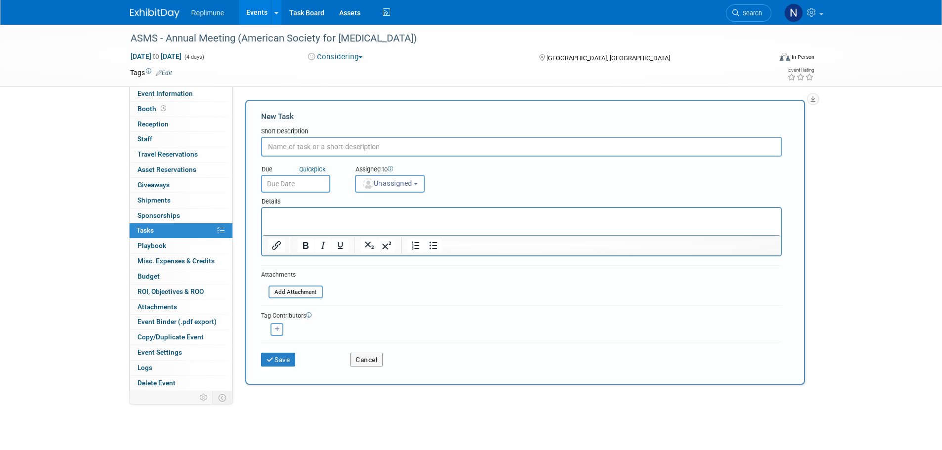
click at [254, 11] on link "Events" at bounding box center [257, 12] width 36 height 25
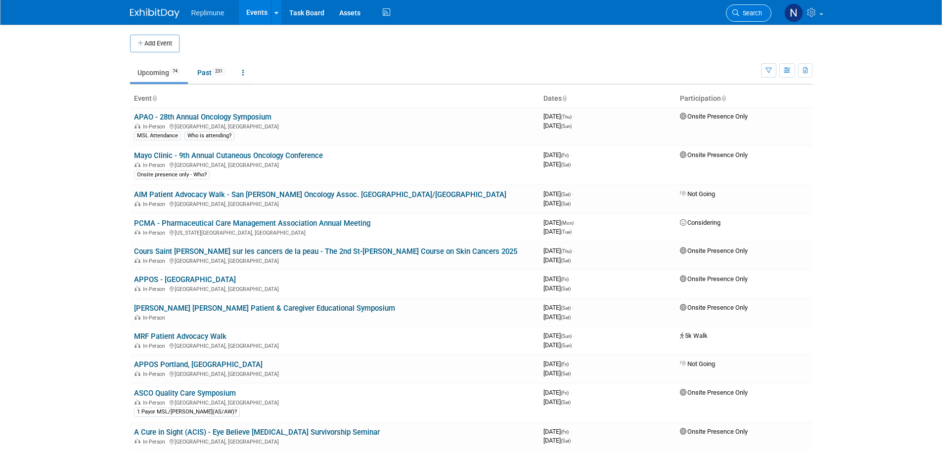
click at [744, 16] on span "Search" at bounding box center [750, 12] width 23 height 7
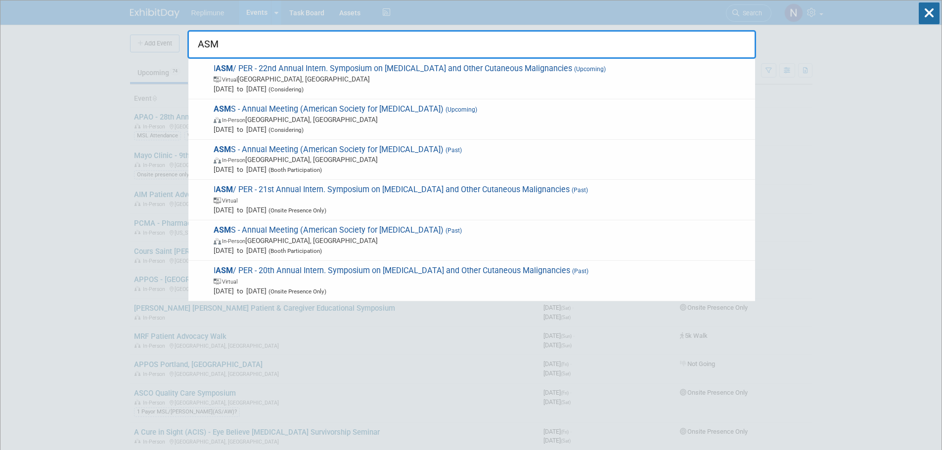
type input "ASM"
